Goal: Navigation & Orientation: Find specific page/section

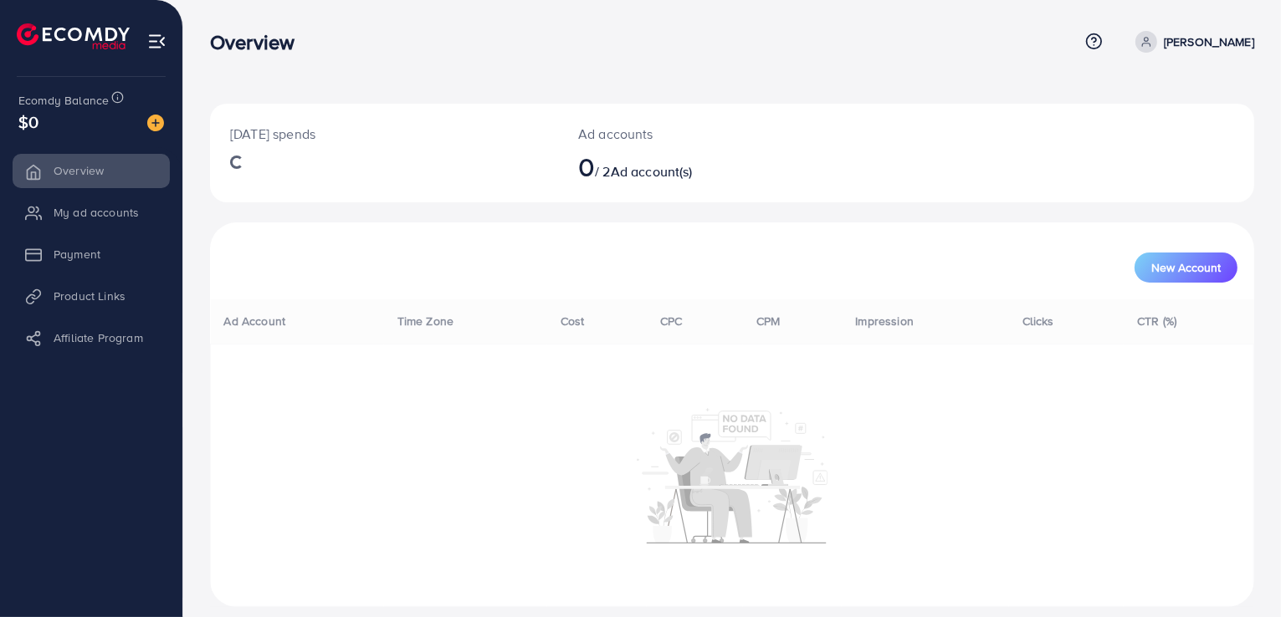
click at [68, 215] on li "My ad accounts" at bounding box center [91, 212] width 182 height 33
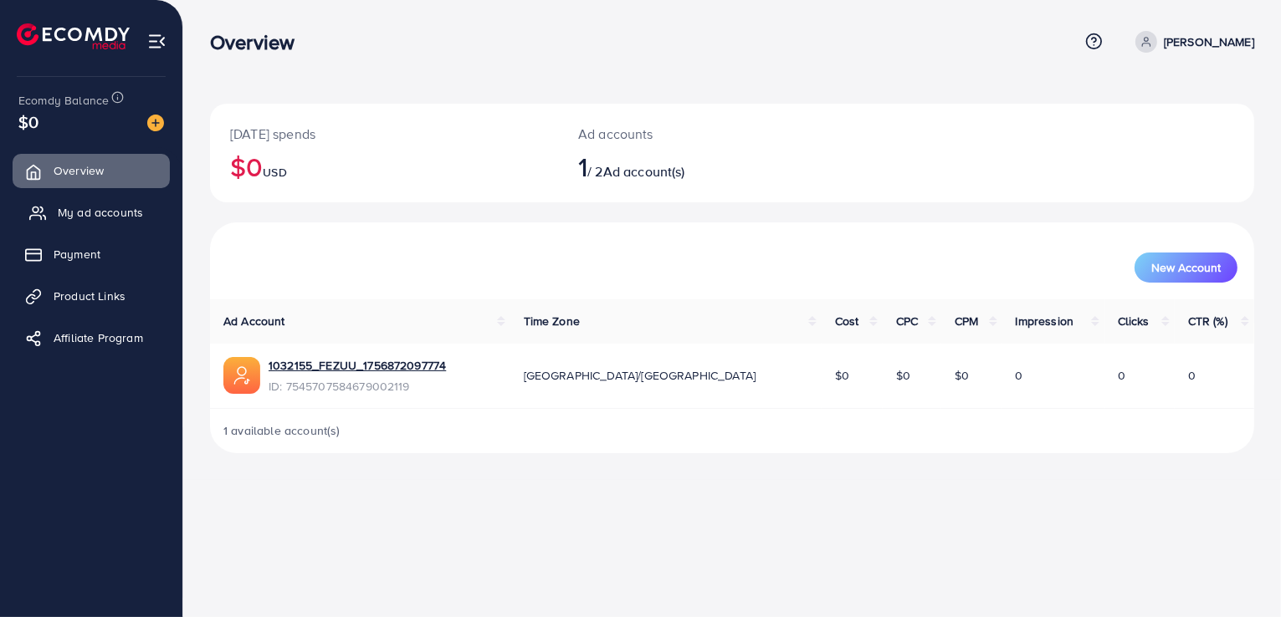
click at [70, 215] on span "My ad accounts" at bounding box center [100, 212] width 85 height 17
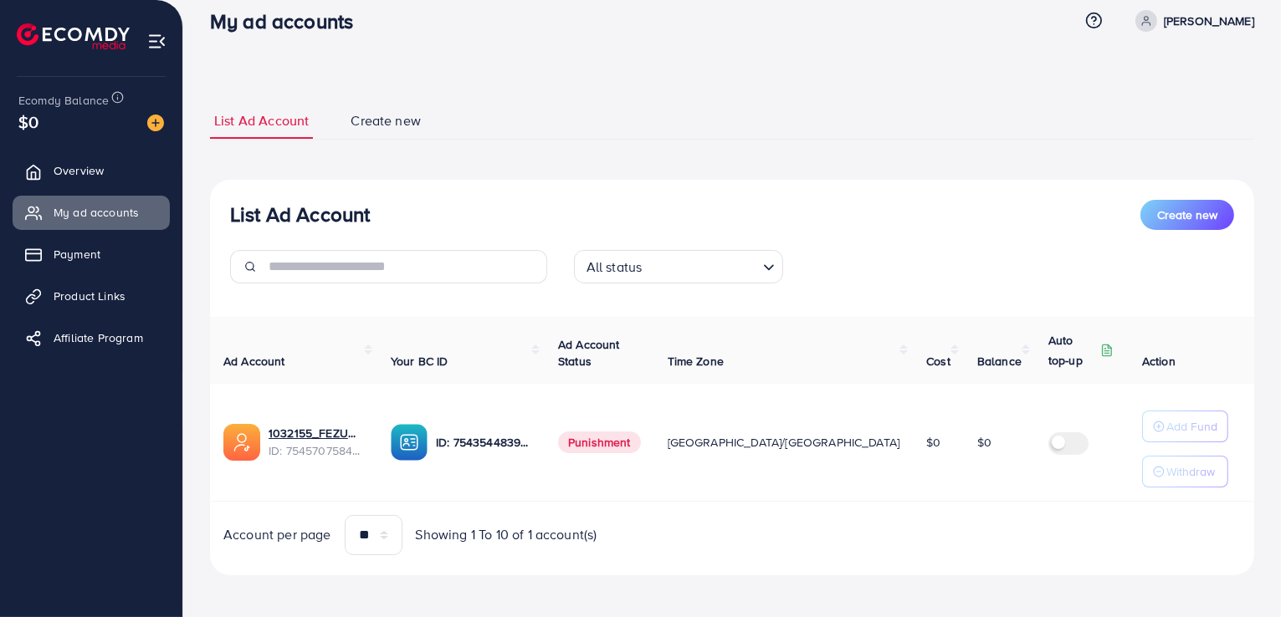
scroll to position [24, 0]
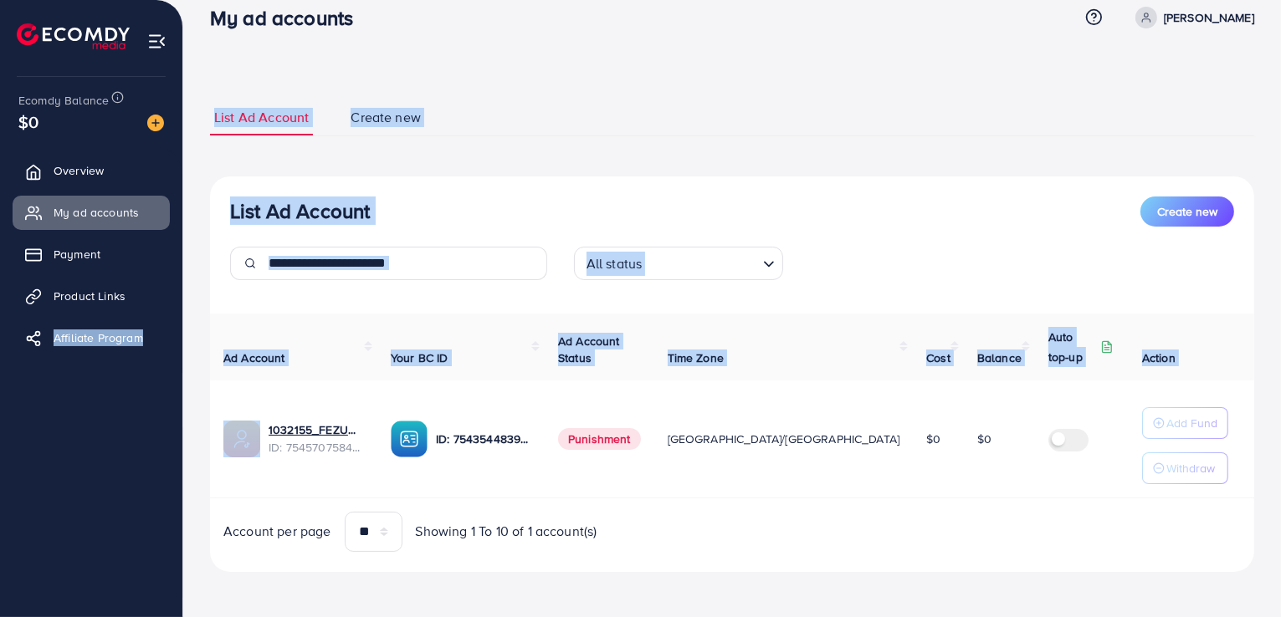
drag, startPoint x: 264, startPoint y: 425, endPoint x: 50, endPoint y: 516, distance: 232.0
click at [50, 516] on div "**********" at bounding box center [640, 297] width 1281 height 643
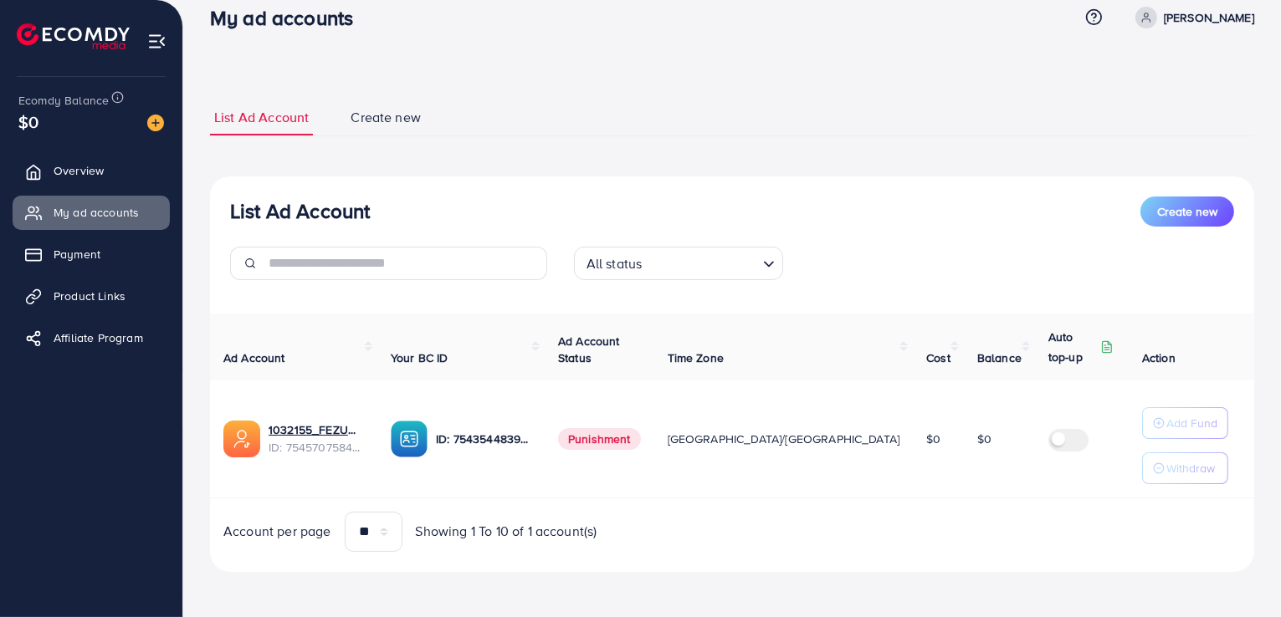
click at [47, 513] on ul "Overview My ad accounts Payment Product Links Affiliate Program" at bounding box center [91, 339] width 182 height 384
click at [361, 429] on link "1032155_FEZUU_1756872097774" at bounding box center [316, 430] width 95 height 17
click at [780, 191] on div "List Ad Account Create new All status Loading... Ad Account Your BC ID Ad Accou…" at bounding box center [732, 375] width 1044 height 396
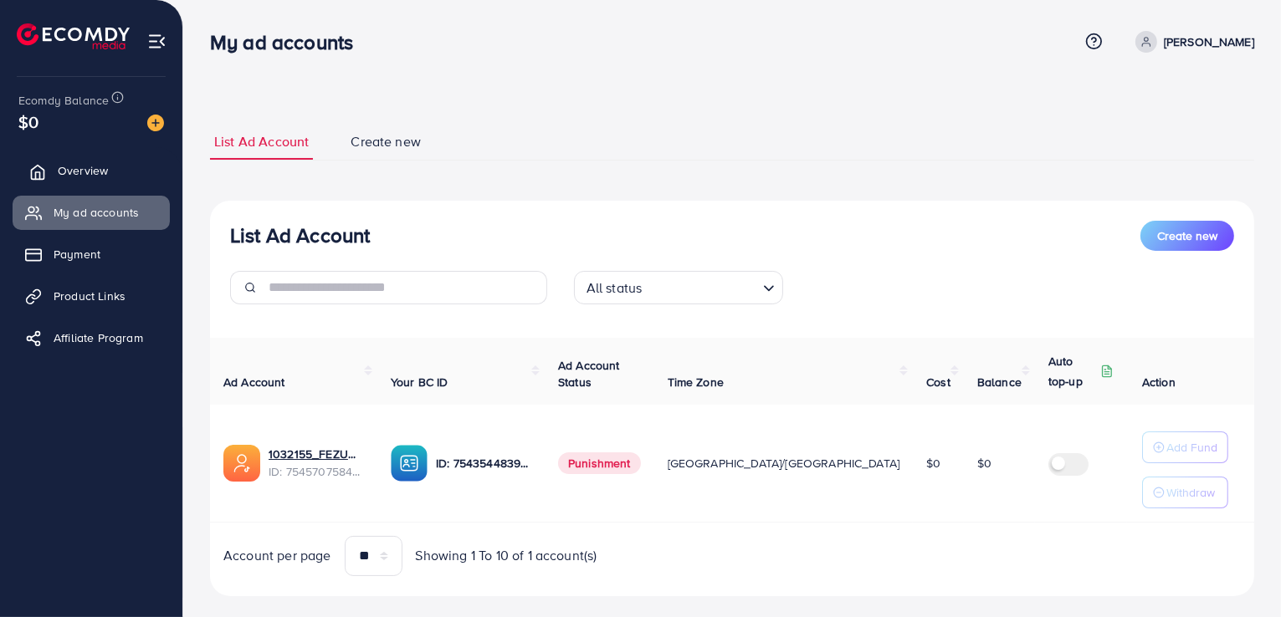
click at [151, 161] on link "Overview" at bounding box center [91, 170] width 157 height 33
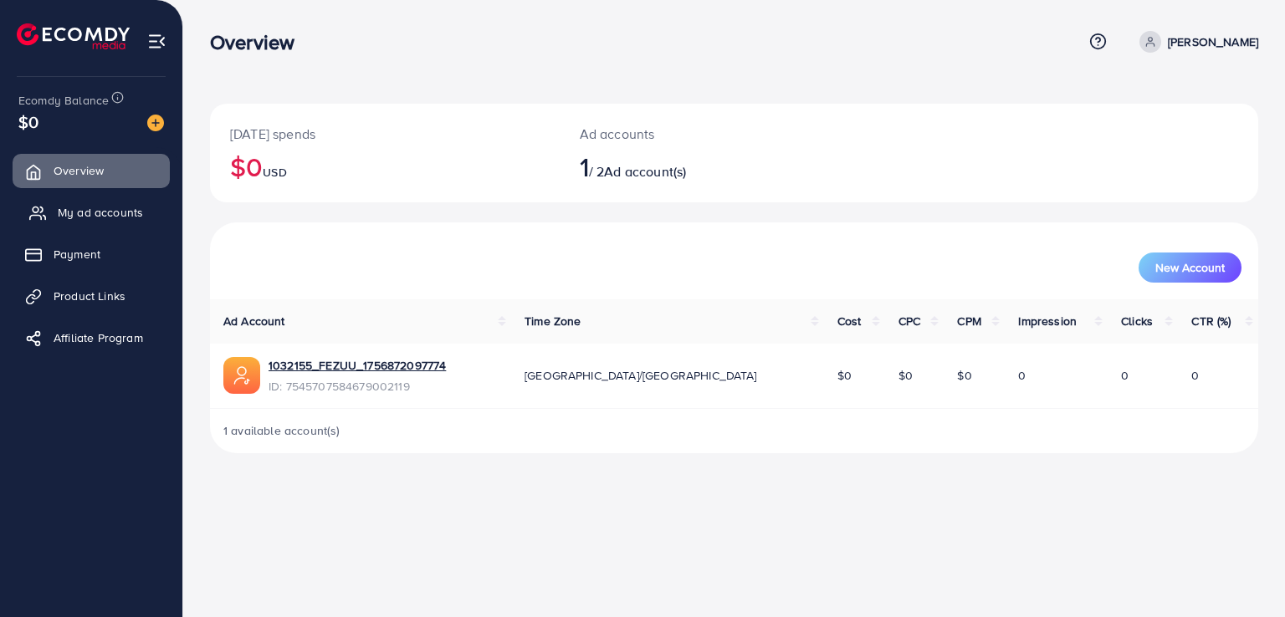
click at [117, 213] on span "My ad accounts" at bounding box center [100, 212] width 85 height 17
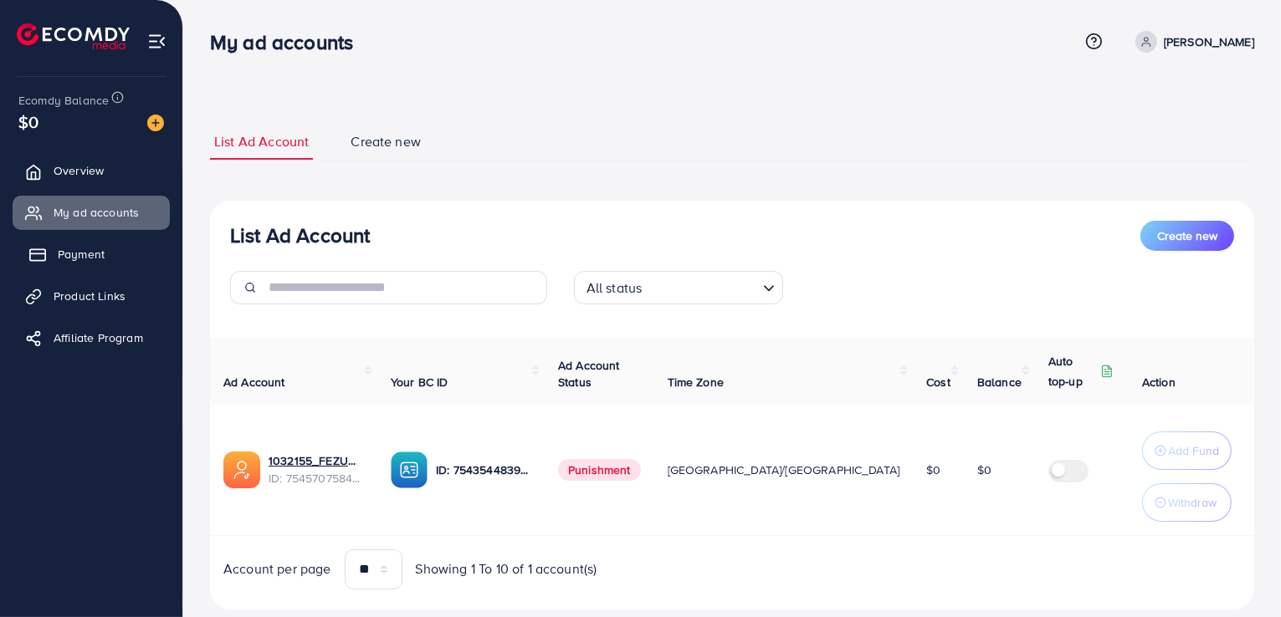
click at [104, 251] on span "Payment" at bounding box center [81, 254] width 47 height 17
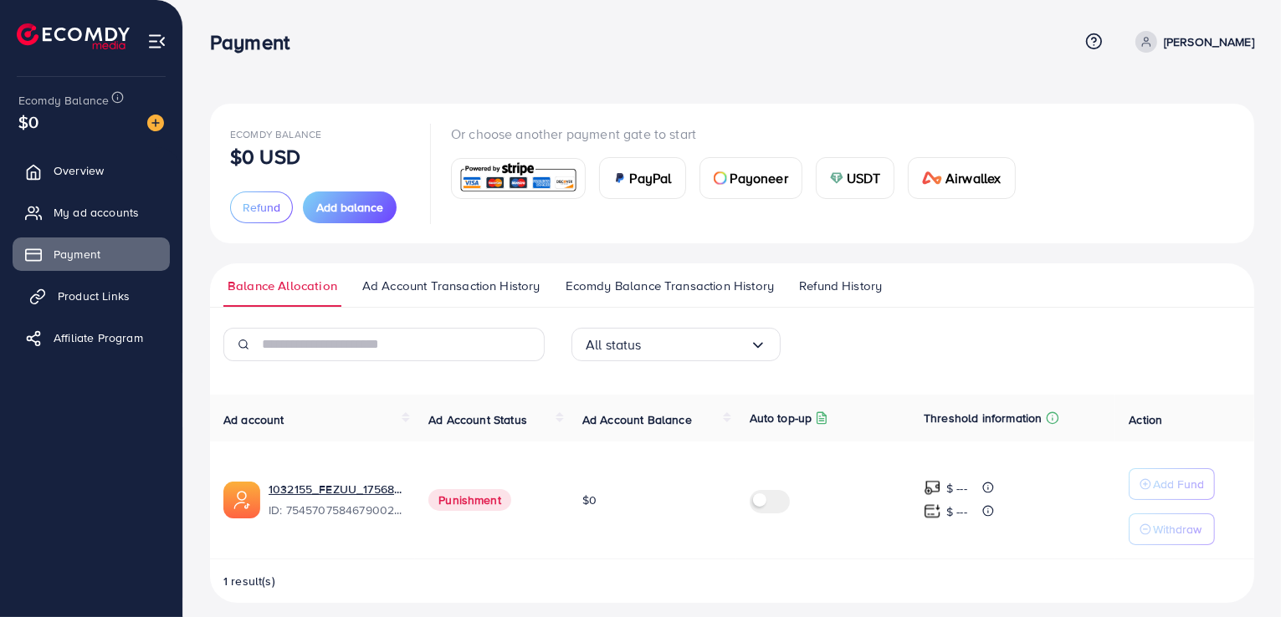
click at [89, 288] on span "Product Links" at bounding box center [94, 296] width 72 height 17
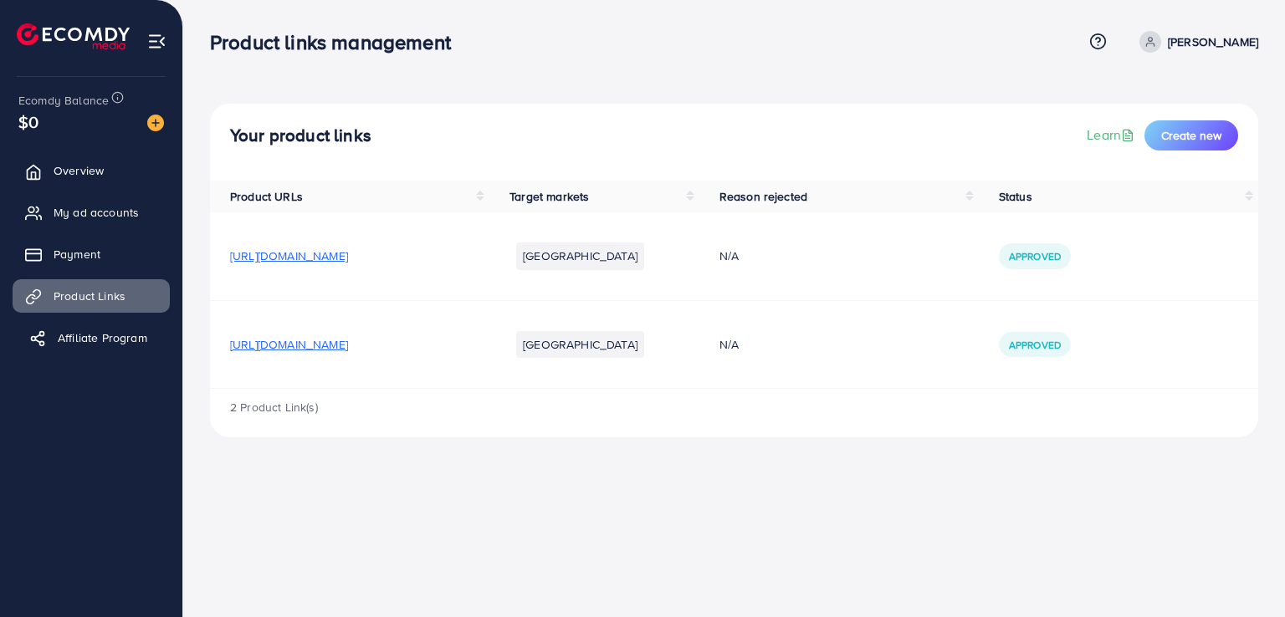
click at [84, 334] on span "Affiliate Program" at bounding box center [103, 338] width 90 height 17
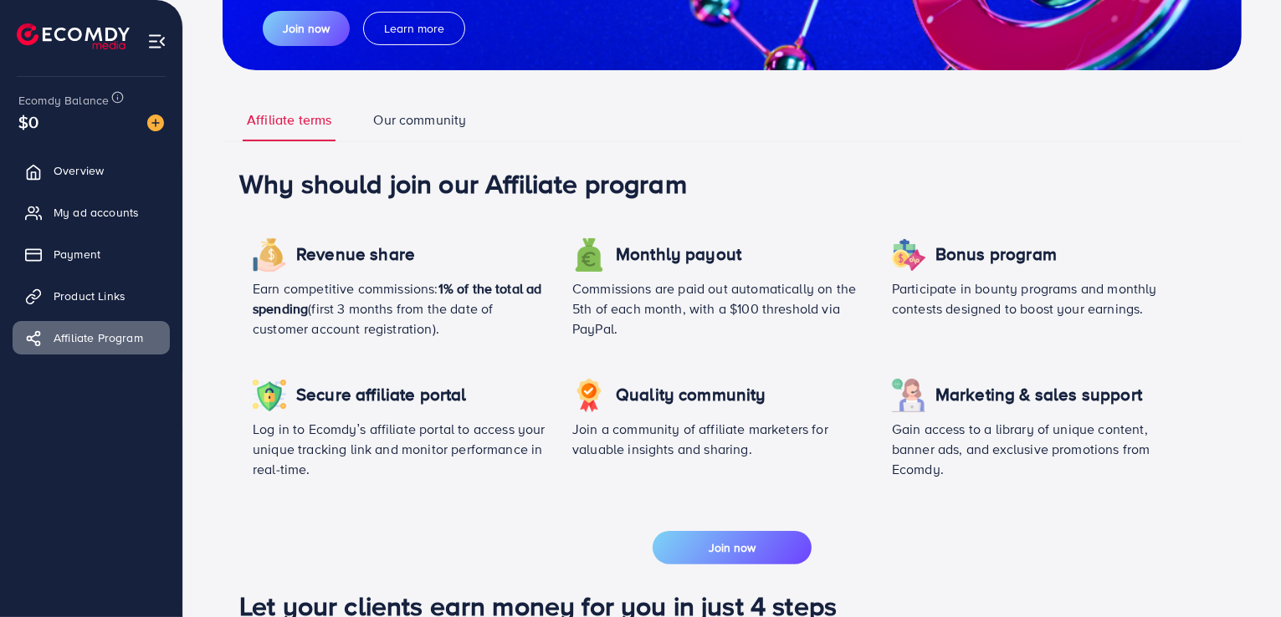
scroll to position [167, 0]
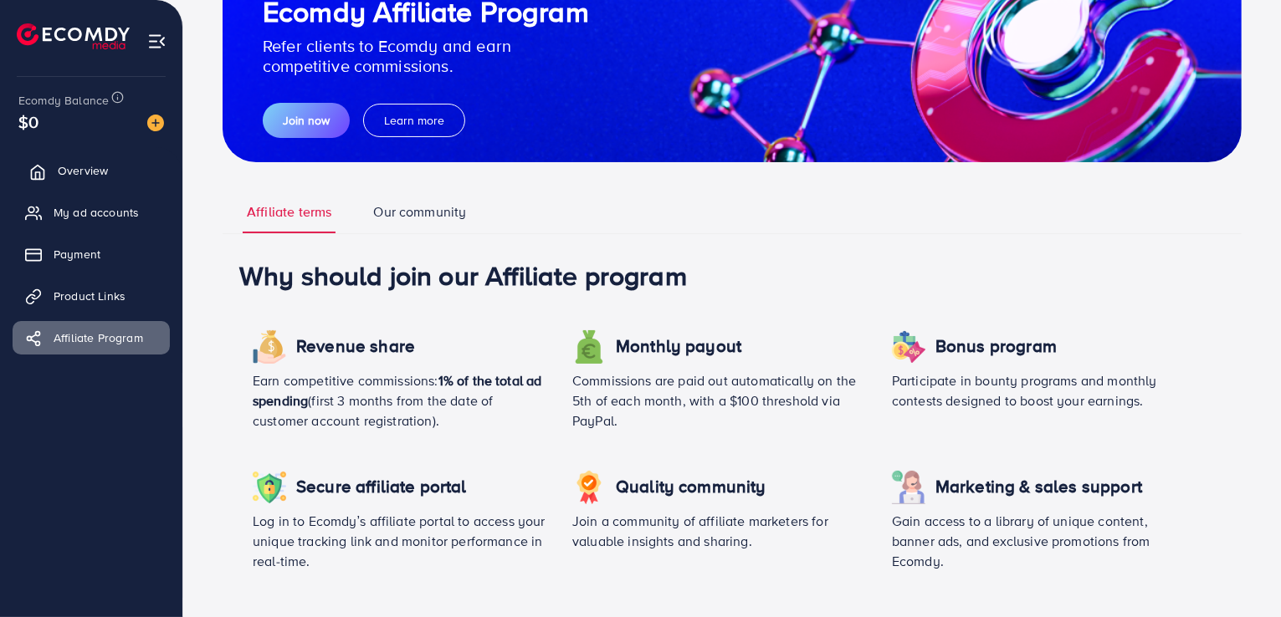
click at [110, 173] on link "Overview" at bounding box center [91, 170] width 157 height 33
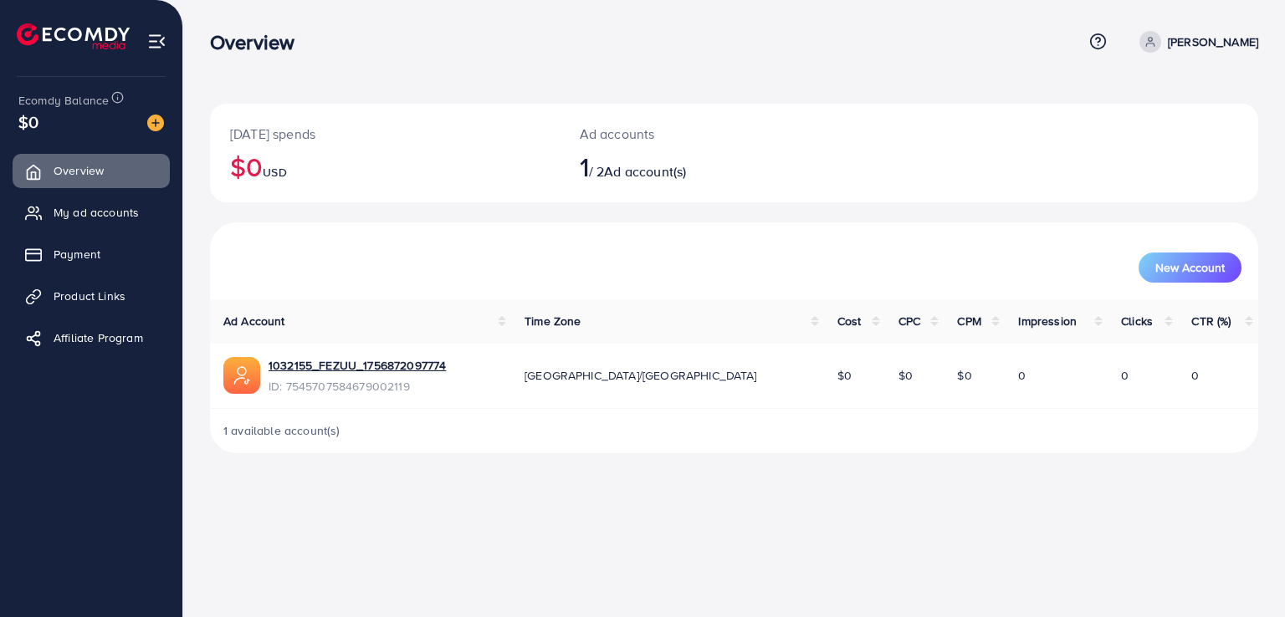
drag, startPoint x: 0, startPoint y: 222, endPoint x: 0, endPoint y: 601, distance: 379.0
drag, startPoint x: 0, startPoint y: 601, endPoint x: 535, endPoint y: 489, distance: 546.9
click at [535, 489] on div "Overview Help Center Contact Support Plans and Pricing Term and policy About Us…" at bounding box center [642, 308] width 1285 height 617
click at [28, 223] on link "My ad accounts" at bounding box center [91, 212] width 157 height 33
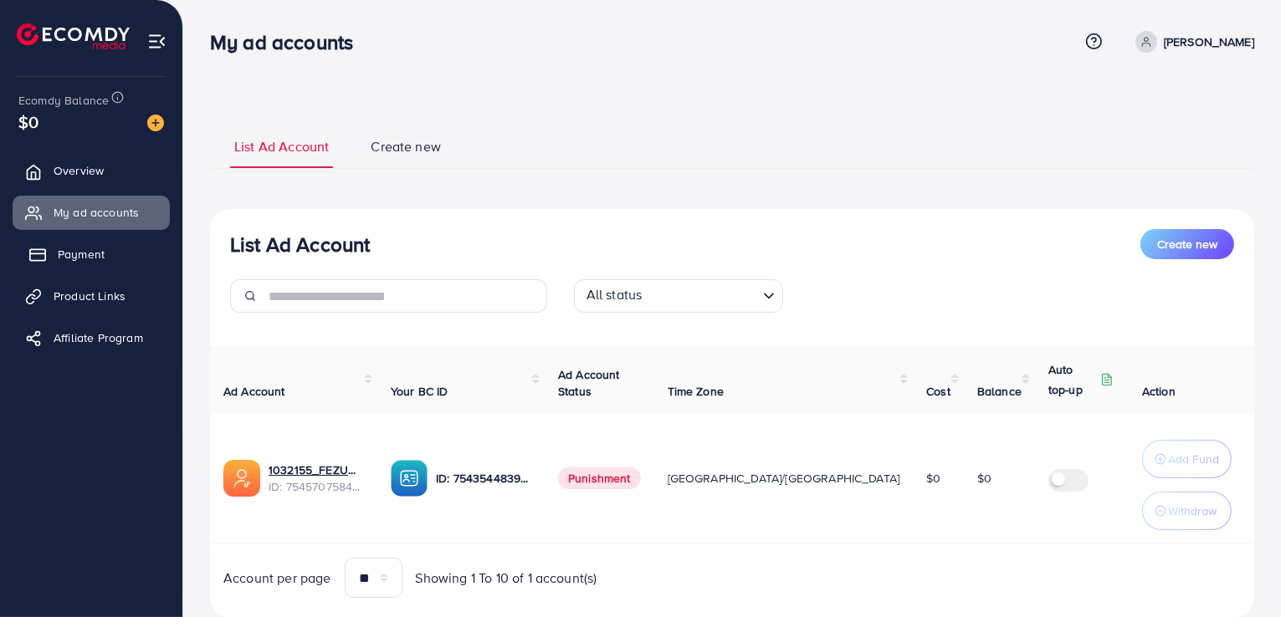
click at [122, 262] on link "Payment" at bounding box center [91, 254] width 157 height 33
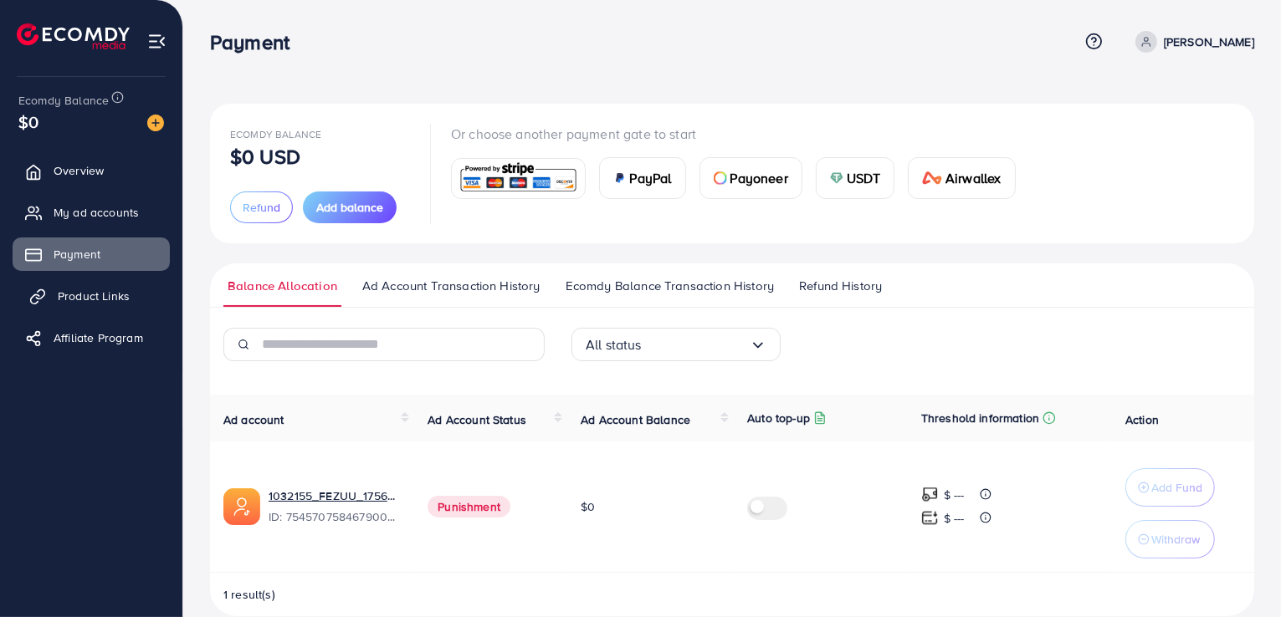
click at [100, 300] on span "Product Links" at bounding box center [94, 296] width 72 height 17
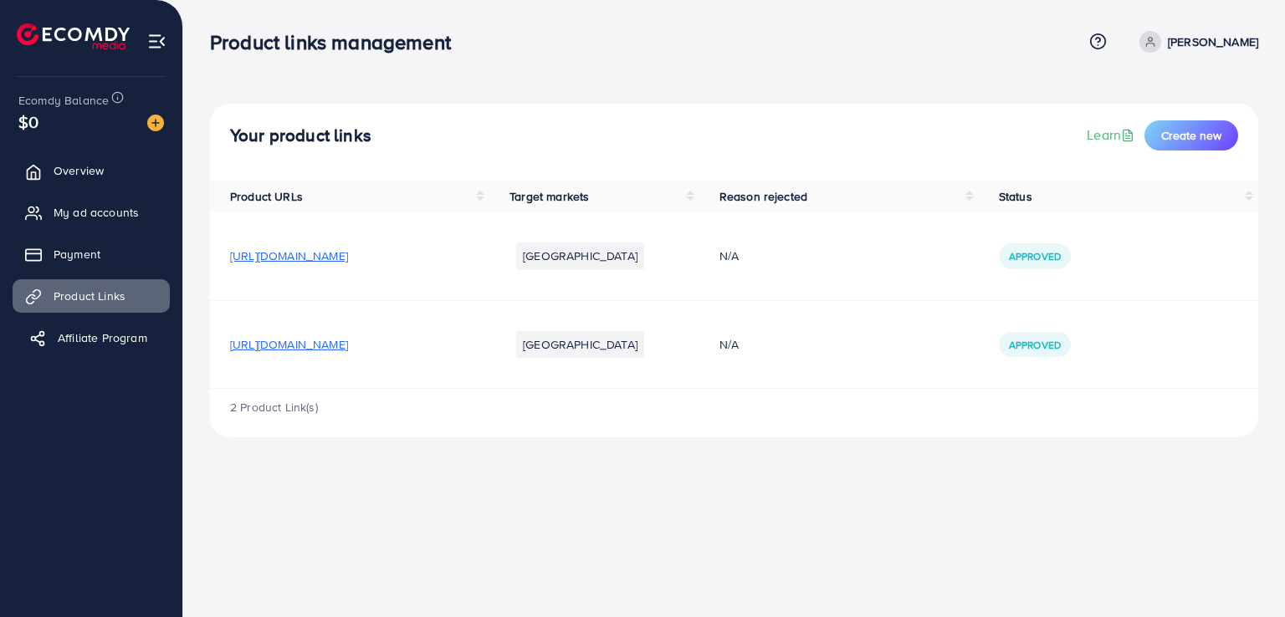
click at [94, 342] on span "Affiliate Program" at bounding box center [103, 338] width 90 height 17
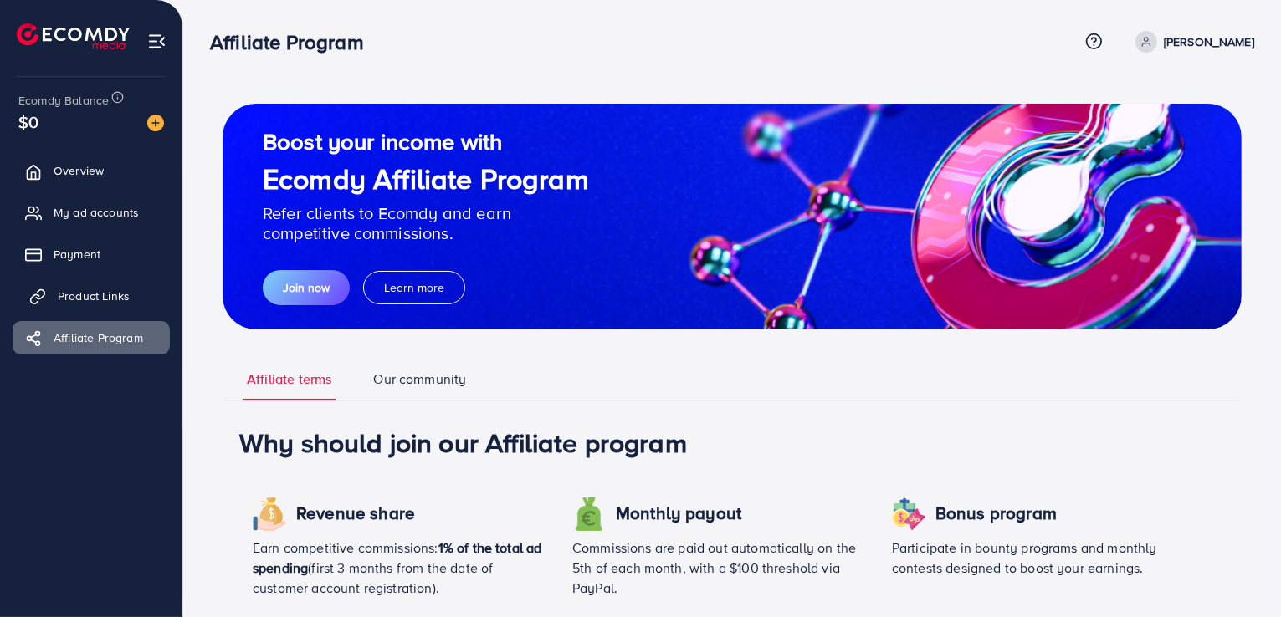
click at [91, 312] on link "Product Links" at bounding box center [91, 295] width 157 height 33
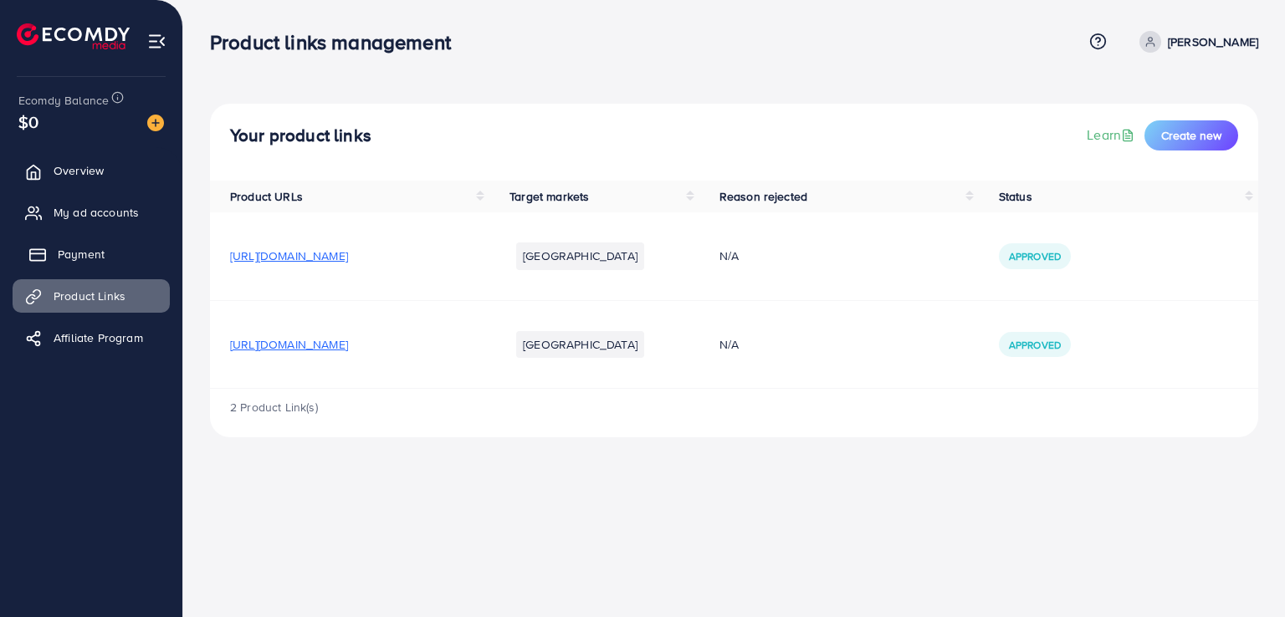
click at [90, 268] on link "Payment" at bounding box center [91, 254] width 157 height 33
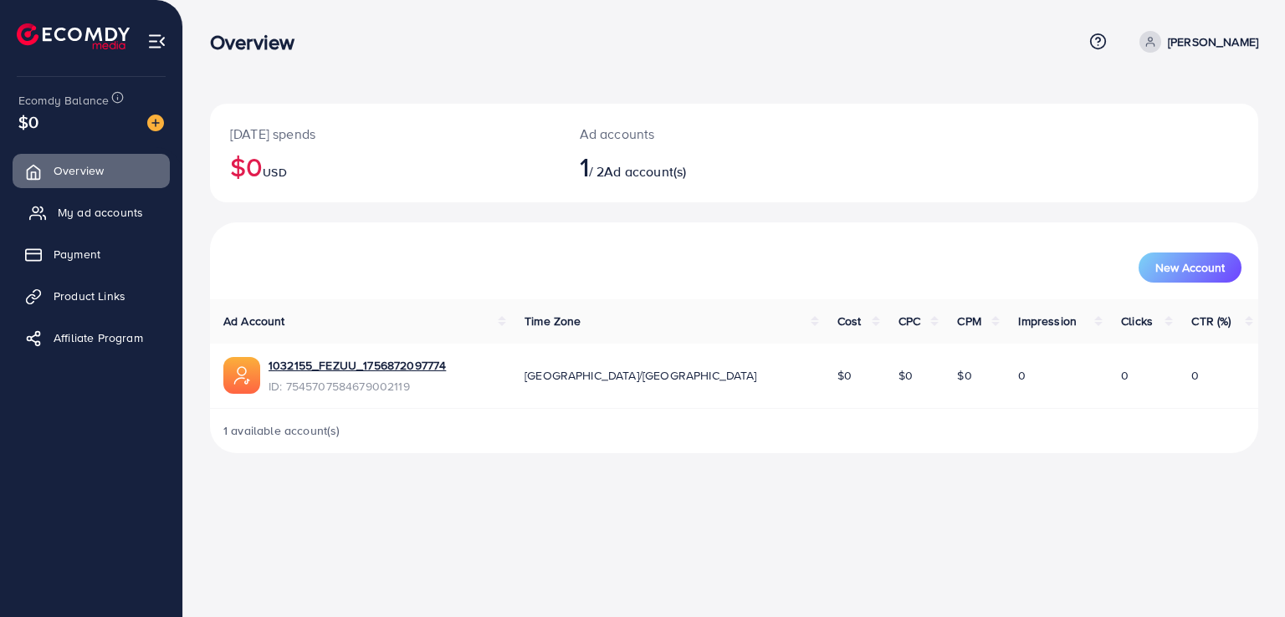
click at [44, 208] on icon at bounding box center [37, 213] width 17 height 17
